Goal: Information Seeking & Learning: Learn about a topic

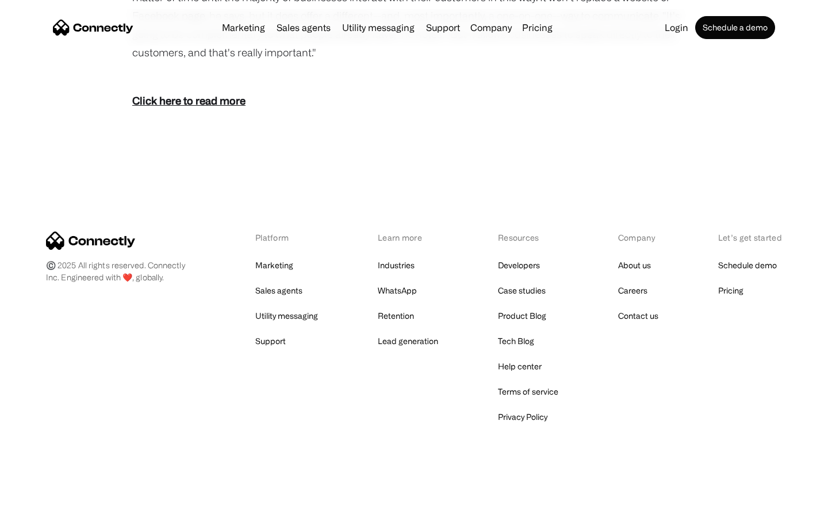
scroll to position [1658, 0]
